Goal: Obtain resource: Download file/media

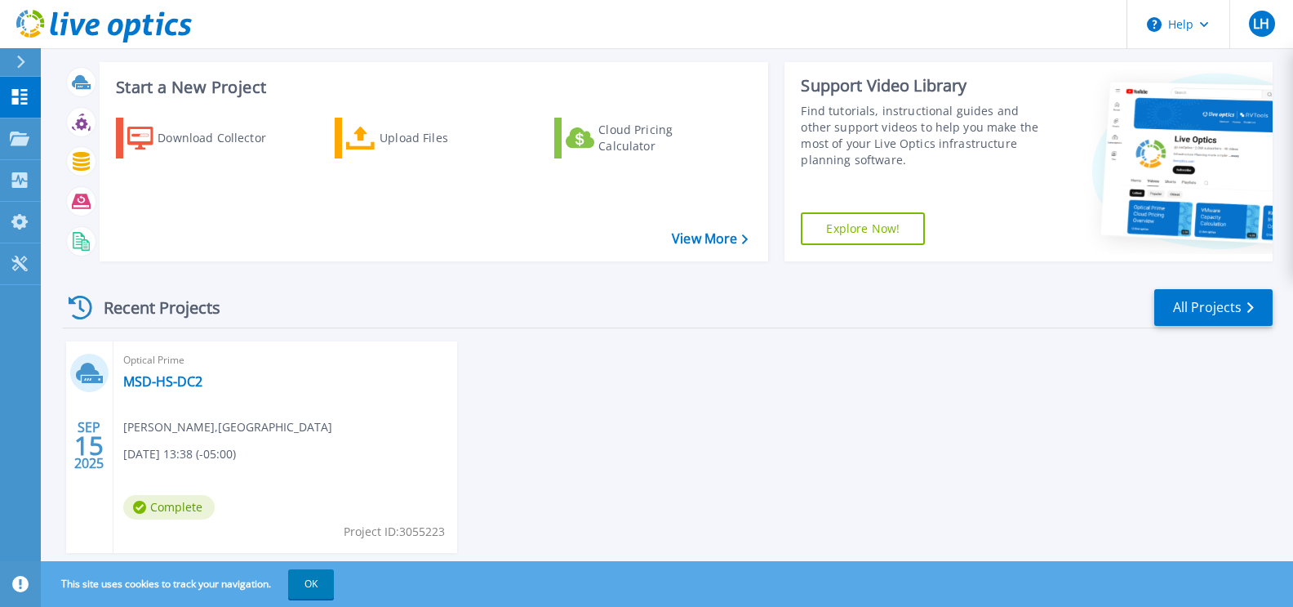
scroll to position [122, 0]
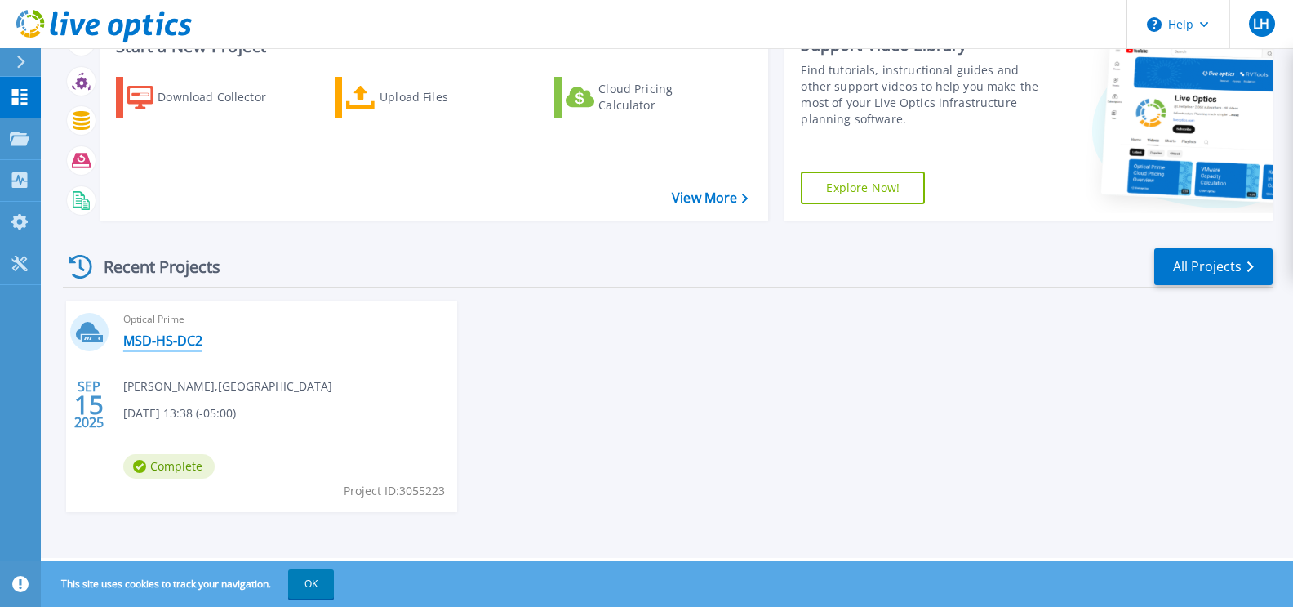
click at [169, 341] on link "MSD-HS-DC2" at bounding box center [162, 340] width 79 height 16
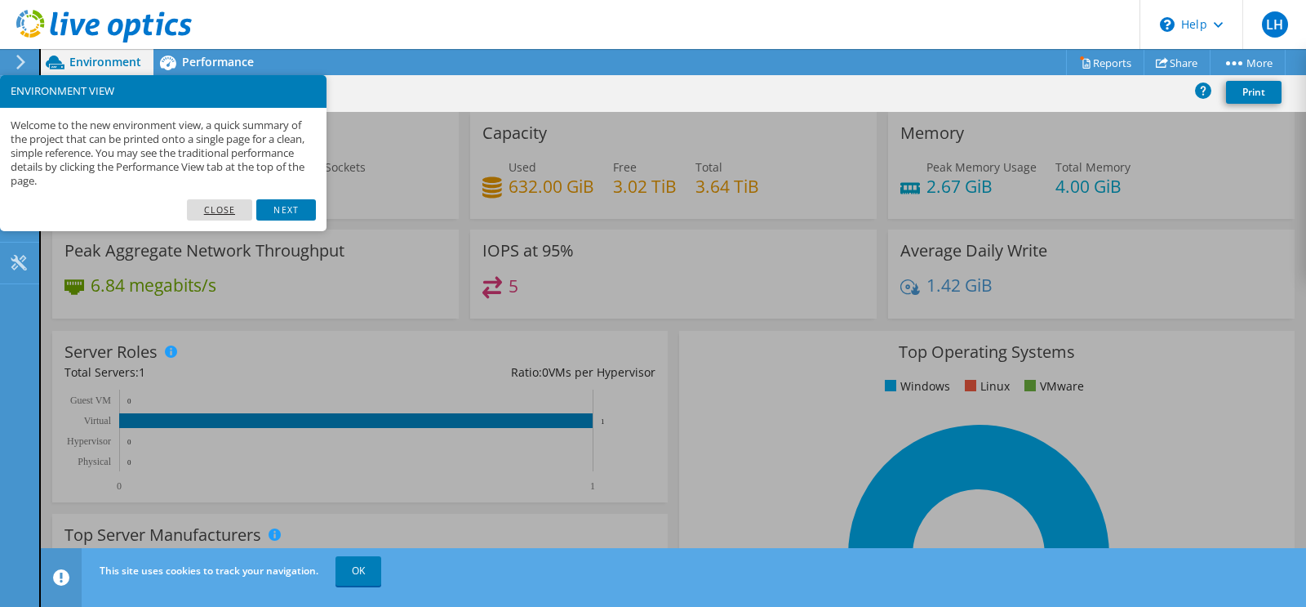
click at [215, 210] on link "Close" at bounding box center [220, 209] width 66 height 21
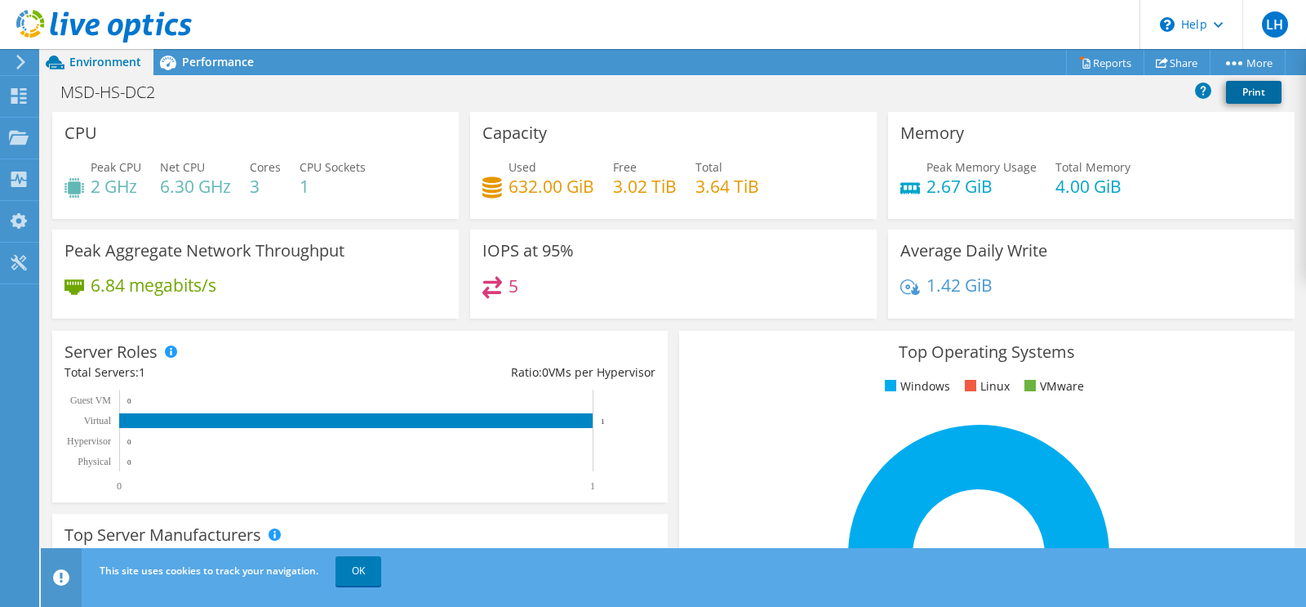
click at [1251, 90] on link "Print" at bounding box center [1254, 92] width 56 height 23
click at [1105, 61] on link "Reports" at bounding box center [1105, 62] width 78 height 25
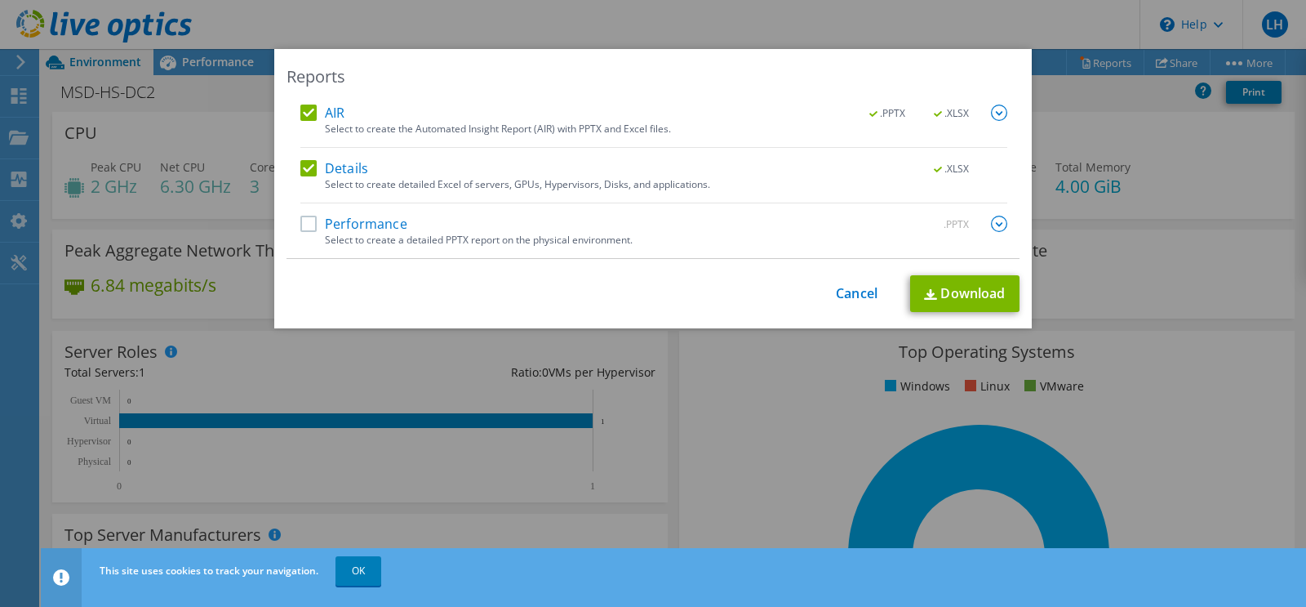
click at [300, 226] on label "Performance" at bounding box center [353, 224] width 107 height 16
click at [0, 0] on input "Performance" at bounding box center [0, 0] width 0 height 0
click at [958, 290] on link "Download" at bounding box center [964, 293] width 109 height 37
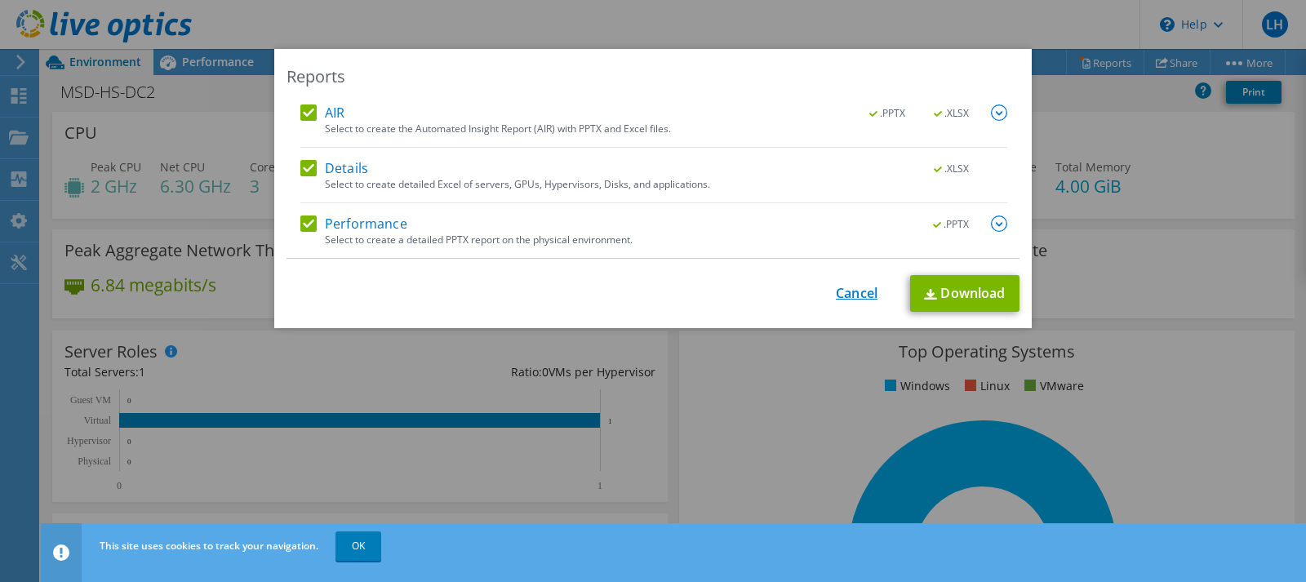
click at [846, 289] on link "Cancel" at bounding box center [857, 294] width 42 height 16
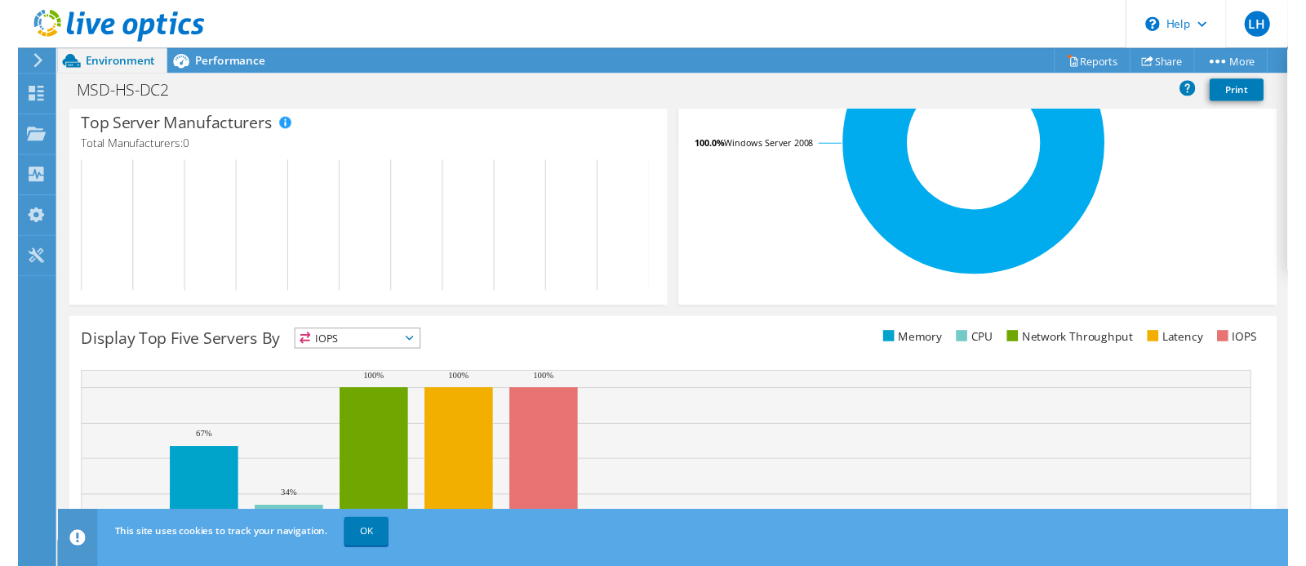
scroll to position [508, 0]
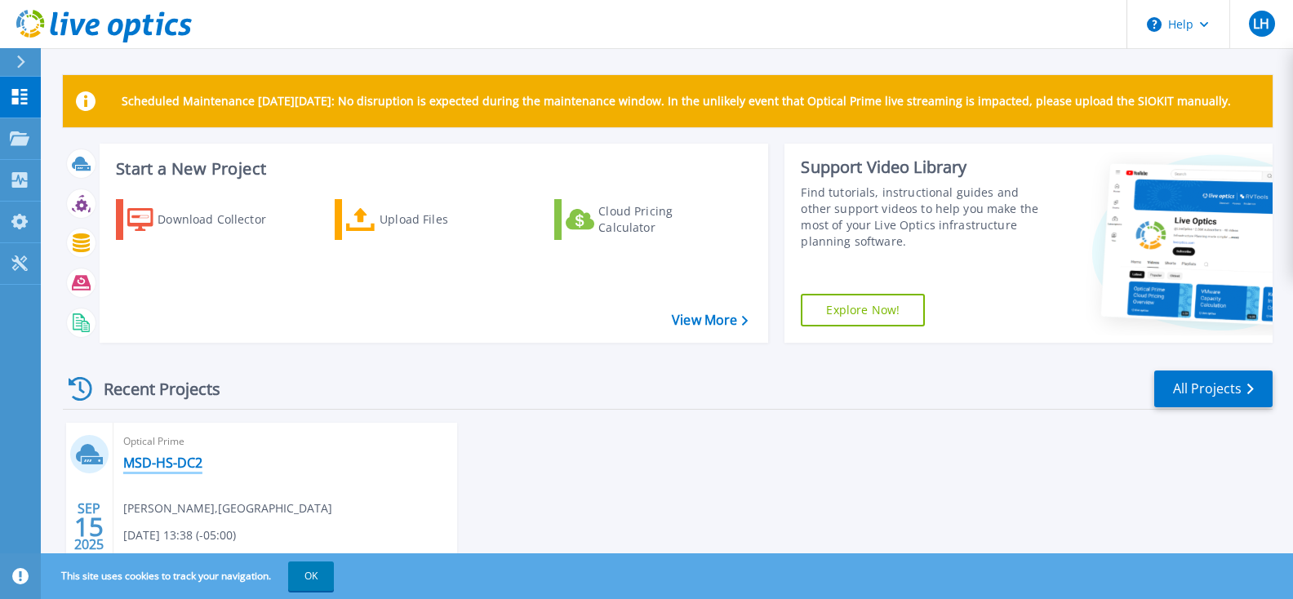
click at [157, 461] on link "MSD-HS-DC2" at bounding box center [162, 463] width 79 height 16
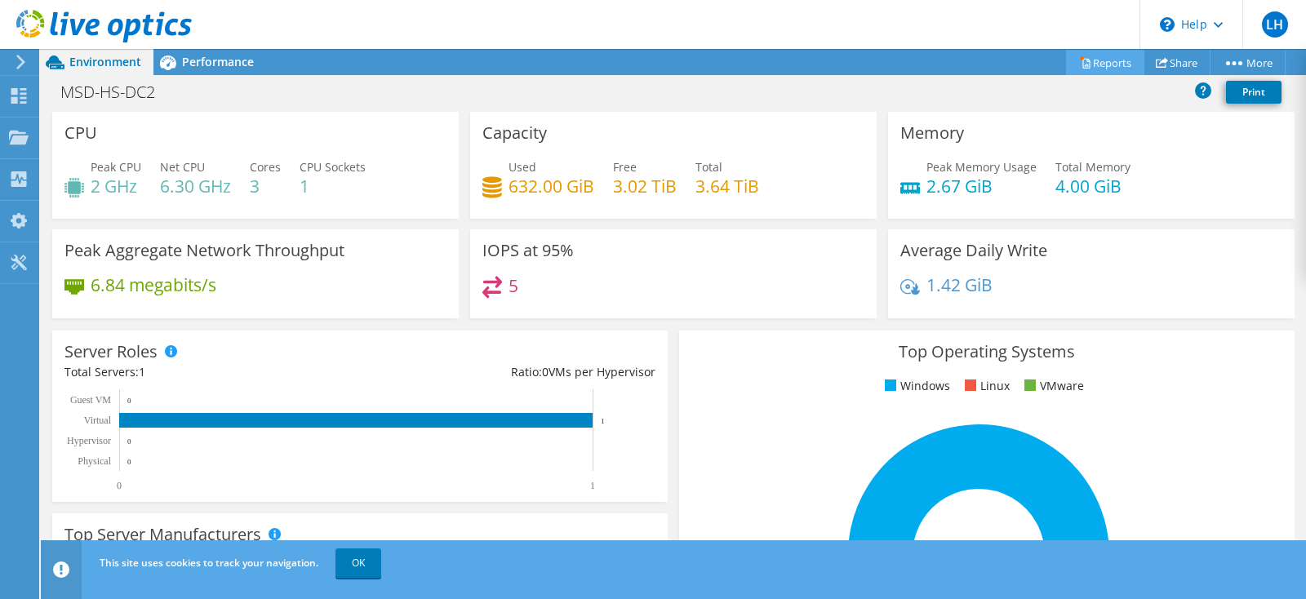
click at [1097, 60] on link "Reports" at bounding box center [1105, 62] width 78 height 25
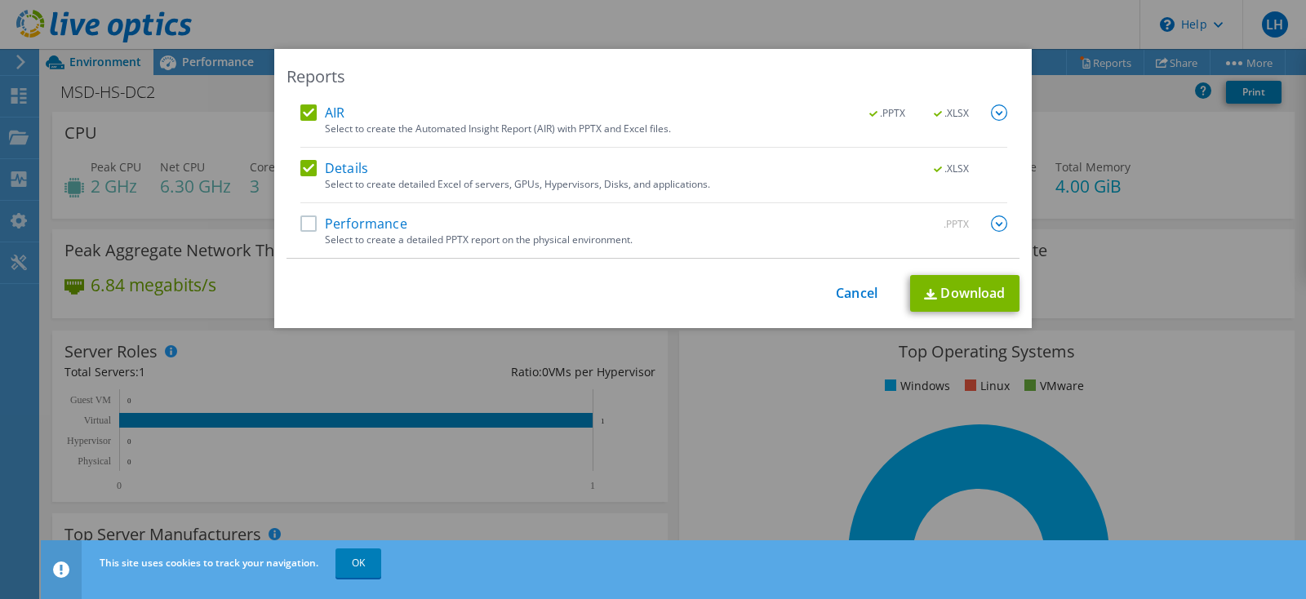
click at [304, 230] on label "Performance" at bounding box center [353, 224] width 107 height 16
click at [0, 0] on input "Performance" at bounding box center [0, 0] width 0 height 0
click at [946, 291] on link "Download" at bounding box center [964, 293] width 109 height 37
click at [858, 297] on link "Cancel" at bounding box center [857, 294] width 42 height 16
